Goal: Task Accomplishment & Management: Manage account settings

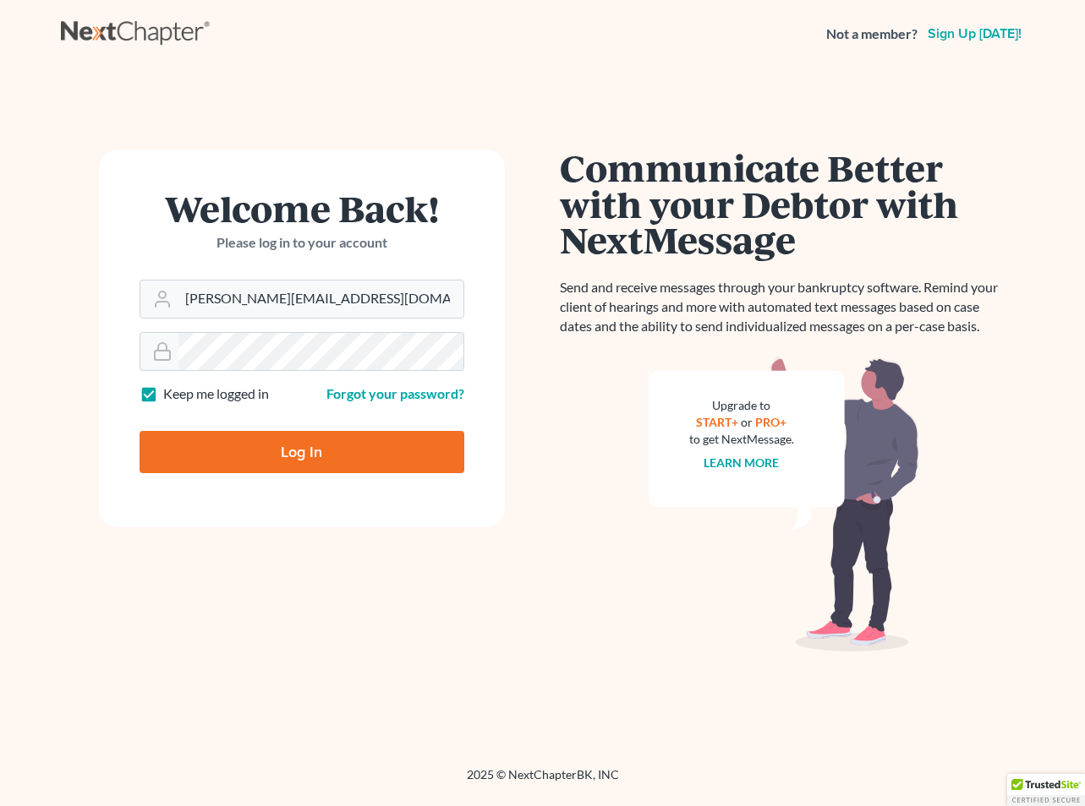
type input "[PERSON_NAME][EMAIL_ADDRESS][DOMAIN_NAME]"
click at [301, 451] on input "Log In" at bounding box center [301, 452] width 325 height 42
type input "Thinking..."
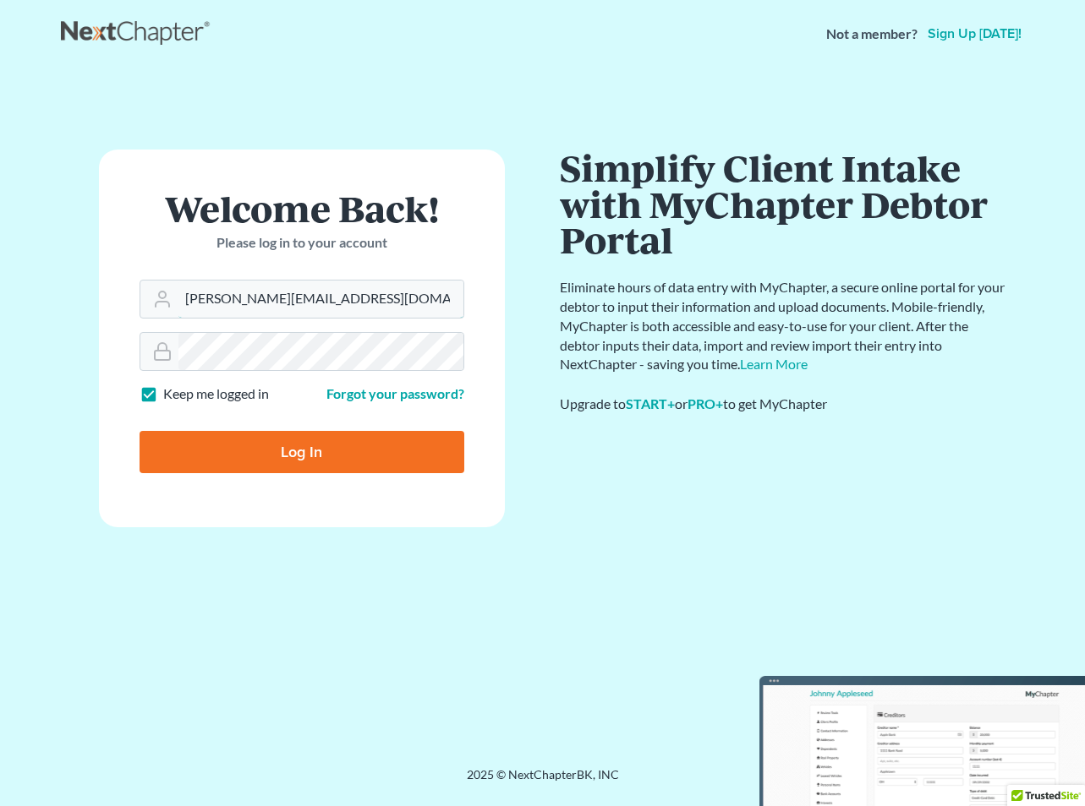
type input "jeff@olsonlaw.legal"
click at [296, 439] on input "Log In" at bounding box center [301, 452] width 325 height 42
type input "Thinking..."
type input "[PERSON_NAME][EMAIL_ADDRESS][DOMAIN_NAME]"
click at [443, 295] on input "[PERSON_NAME][EMAIL_ADDRESS][DOMAIN_NAME]" at bounding box center [320, 299] width 285 height 37
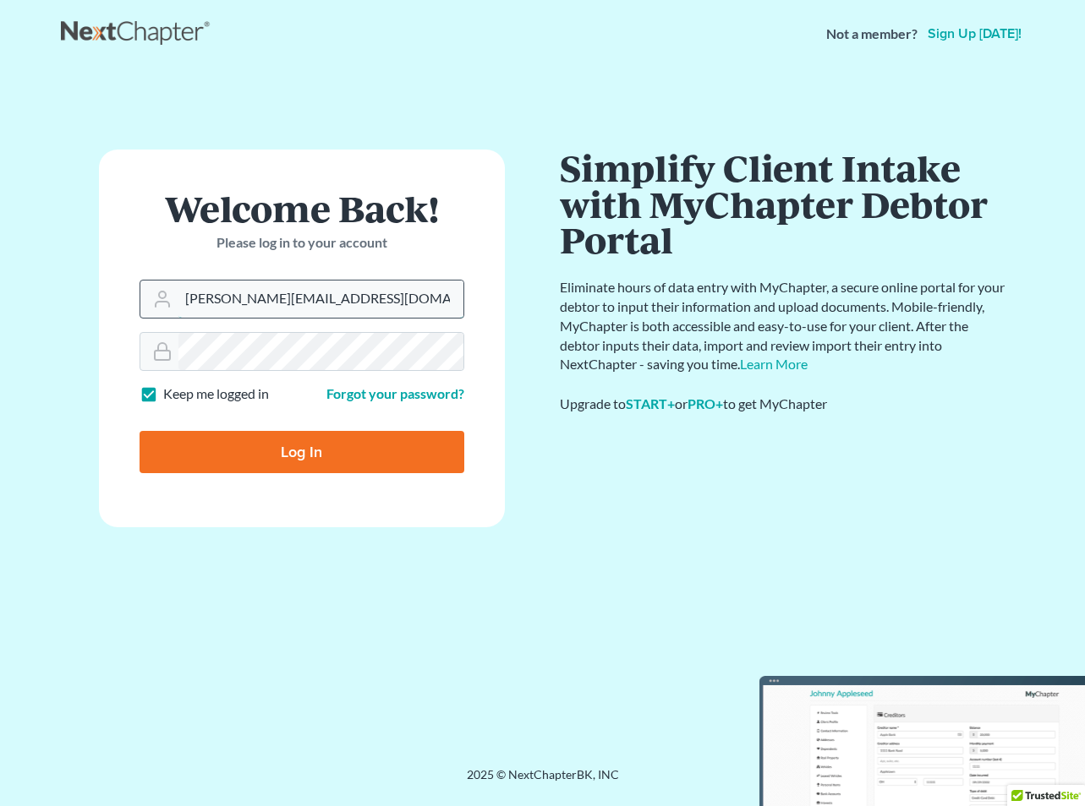
click at [385, 296] on input "[PERSON_NAME][EMAIL_ADDRESS][DOMAIN_NAME]" at bounding box center [320, 299] width 285 height 37
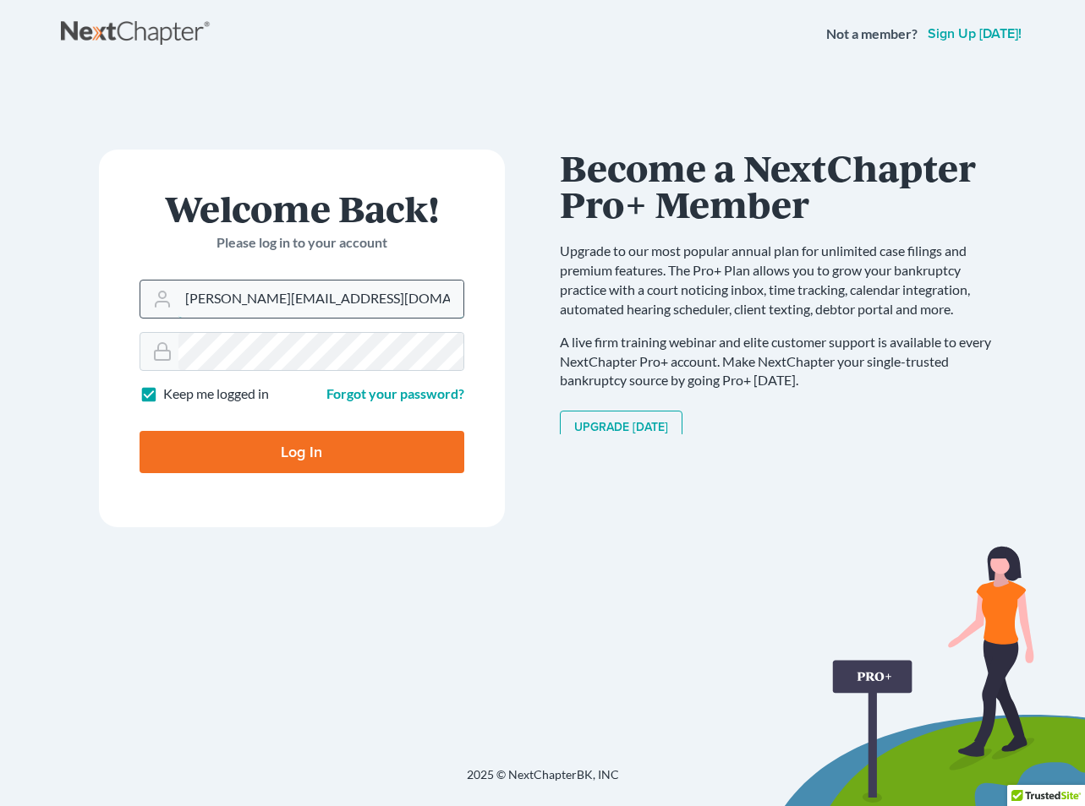
click at [449, 298] on input "jeff@olsonlaw.legal" at bounding box center [320, 299] width 285 height 37
click at [305, 454] on input "Log In" at bounding box center [301, 452] width 325 height 42
type input "Thinking..."
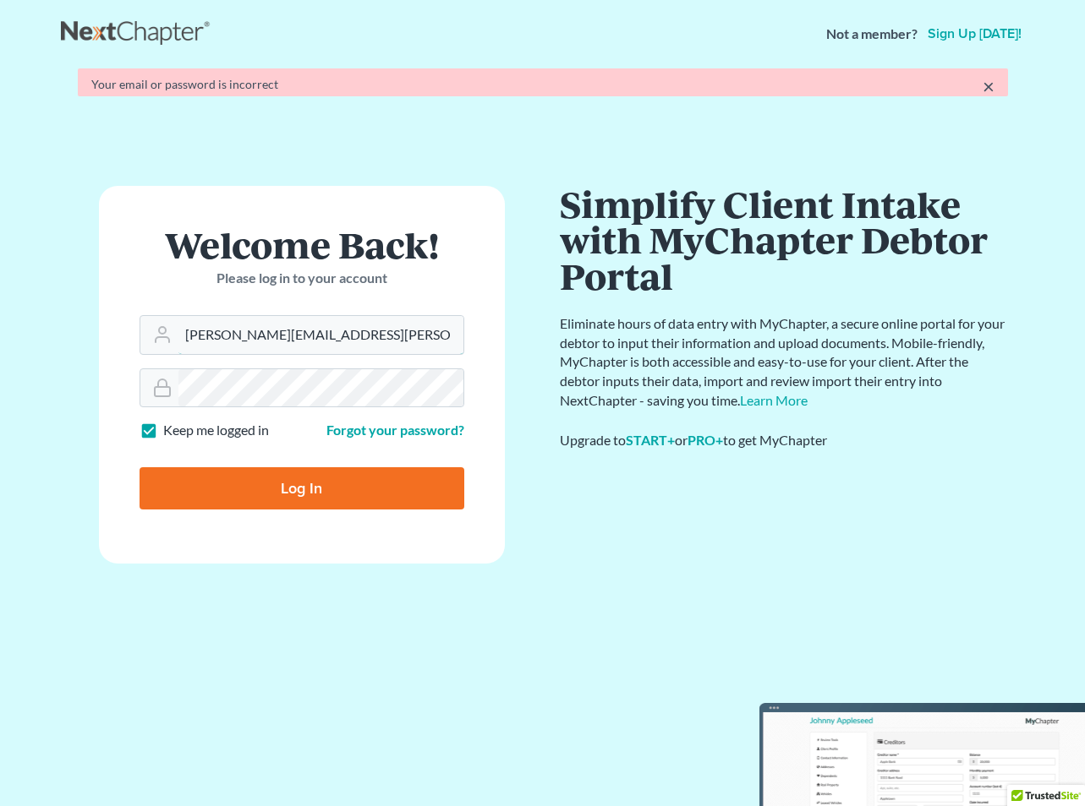
type input "olson.jeff@mac.com"
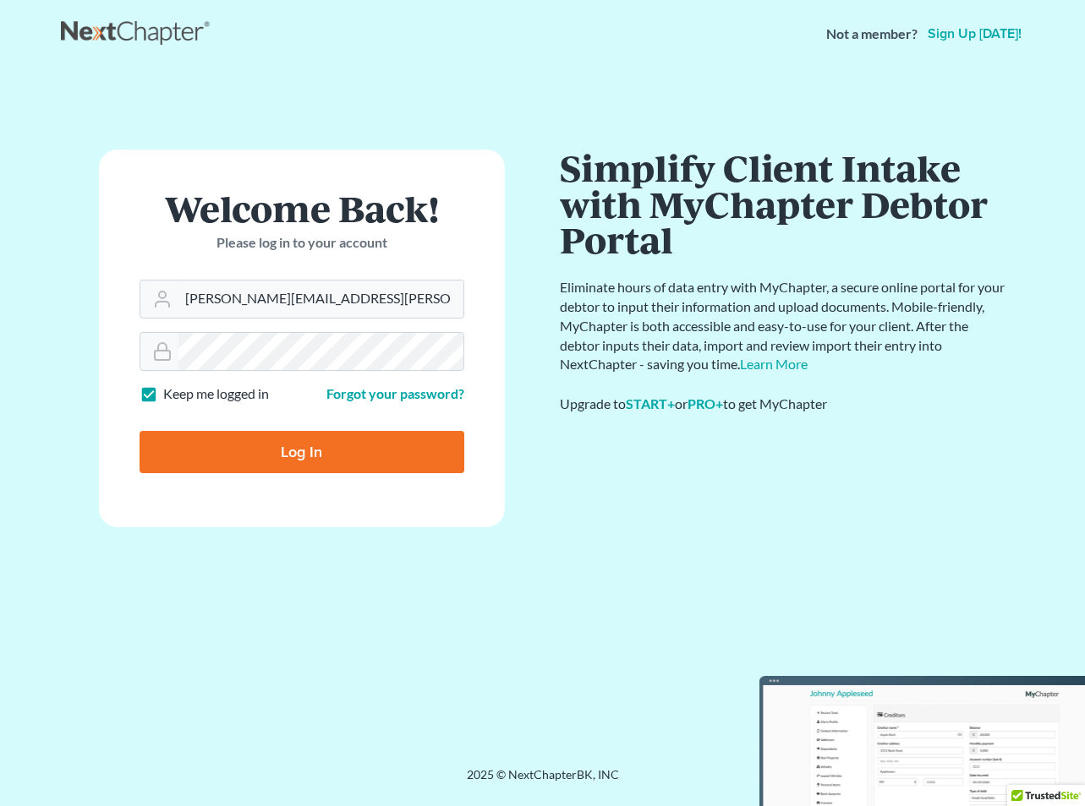
click at [309, 446] on input "Log In" at bounding box center [301, 452] width 325 height 42
type input "Thinking..."
type input "jeff@olsonlaw.legal"
click at [298, 446] on input "Log In" at bounding box center [301, 452] width 325 height 42
type input "Thinking..."
